Goal: Task Accomplishment & Management: Manage account settings

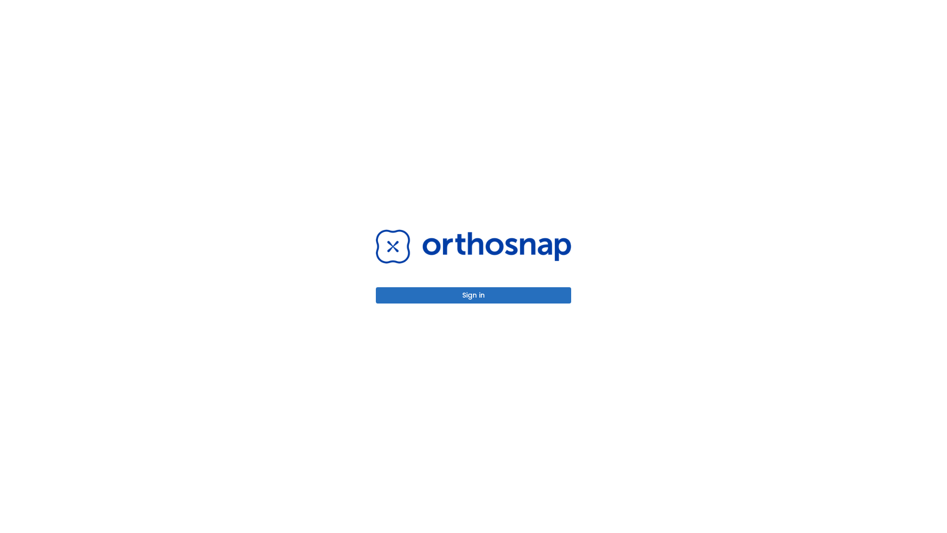
click at [474, 295] on button "Sign in" at bounding box center [473, 295] width 195 height 16
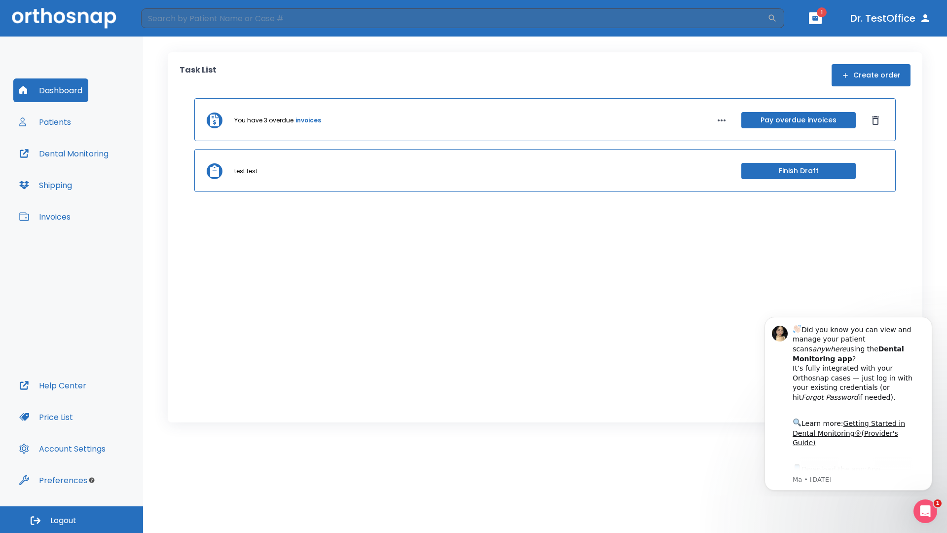
click at [72, 520] on span "Logout" at bounding box center [63, 520] width 26 height 11
